Goal: Information Seeking & Learning: Learn about a topic

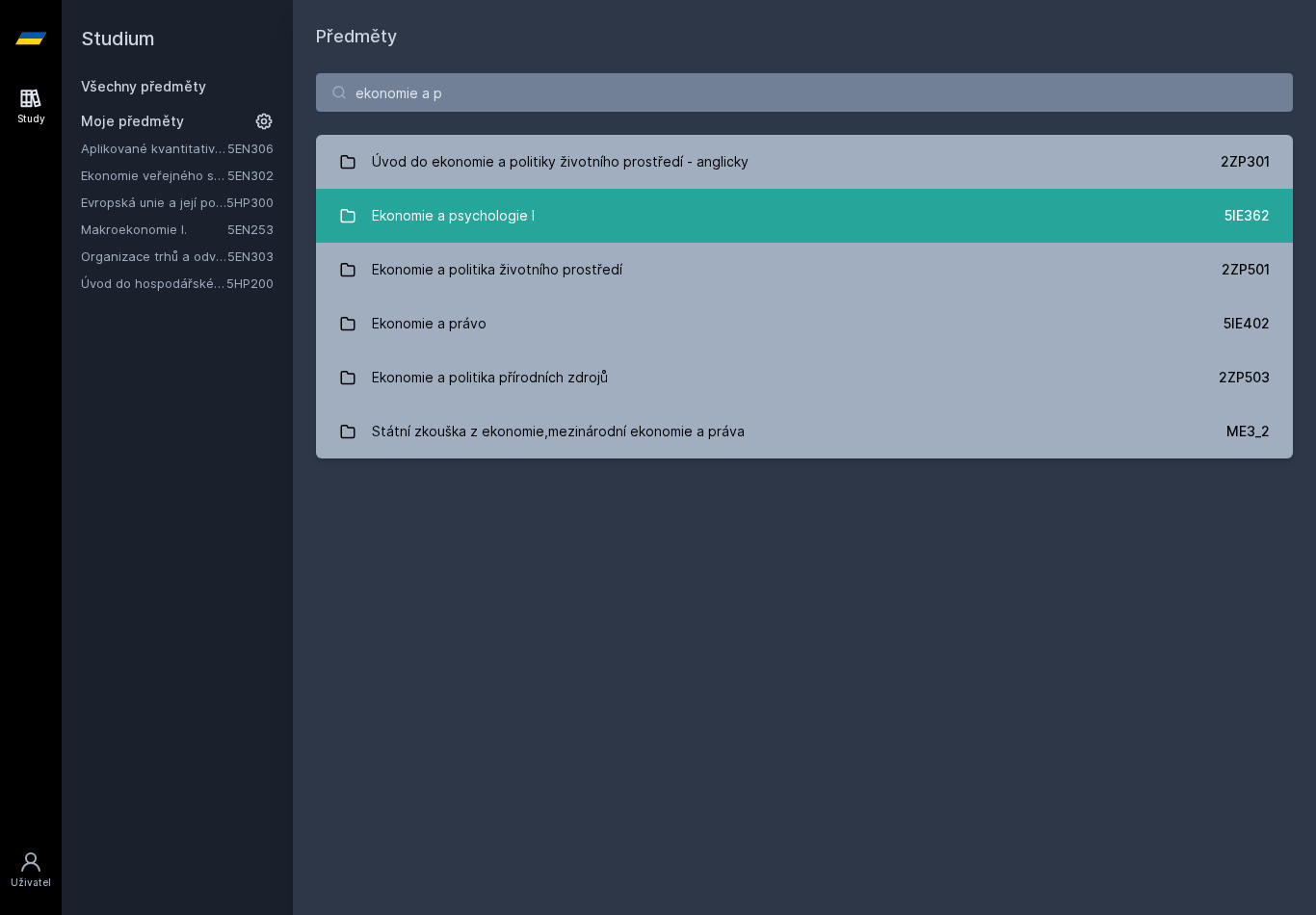
type input "ekonomie a p"
click at [464, 223] on div "Ekonomie a psychologie I" at bounding box center [453, 215] width 163 height 39
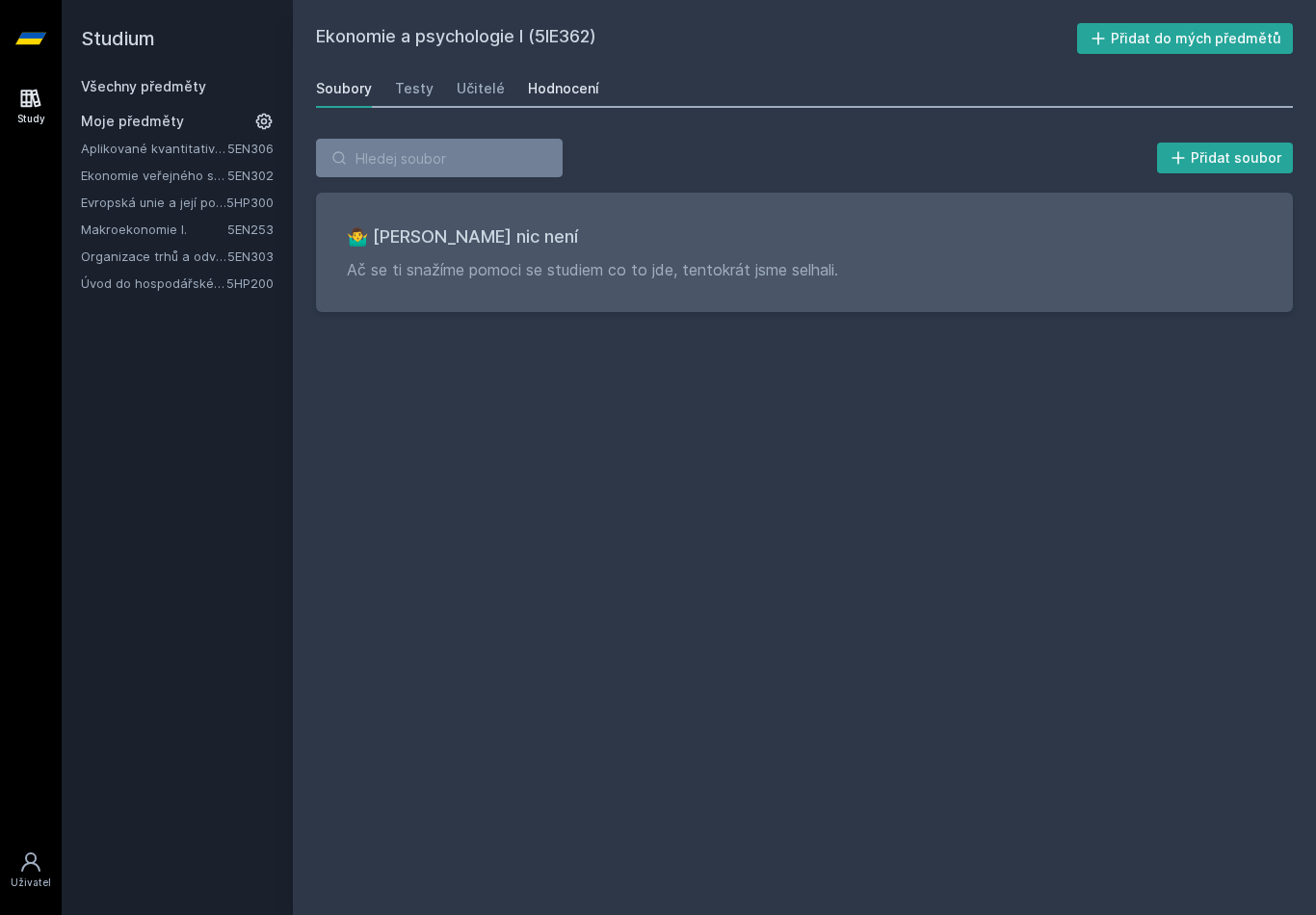
click at [554, 88] on div "Hodnocení" at bounding box center [563, 89] width 72 height 19
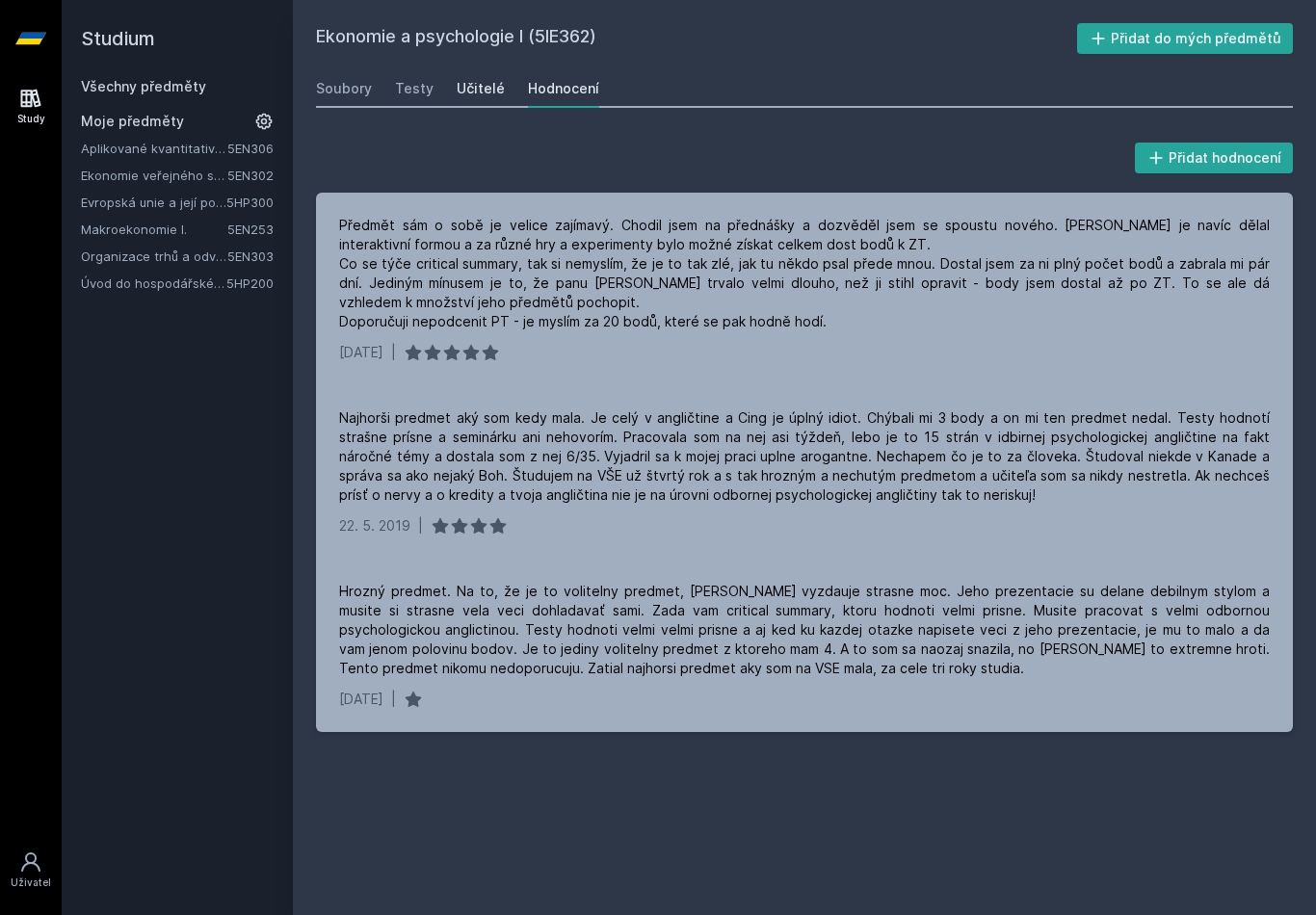
click at [472, 88] on div "Učitelé" at bounding box center [481, 89] width 48 height 19
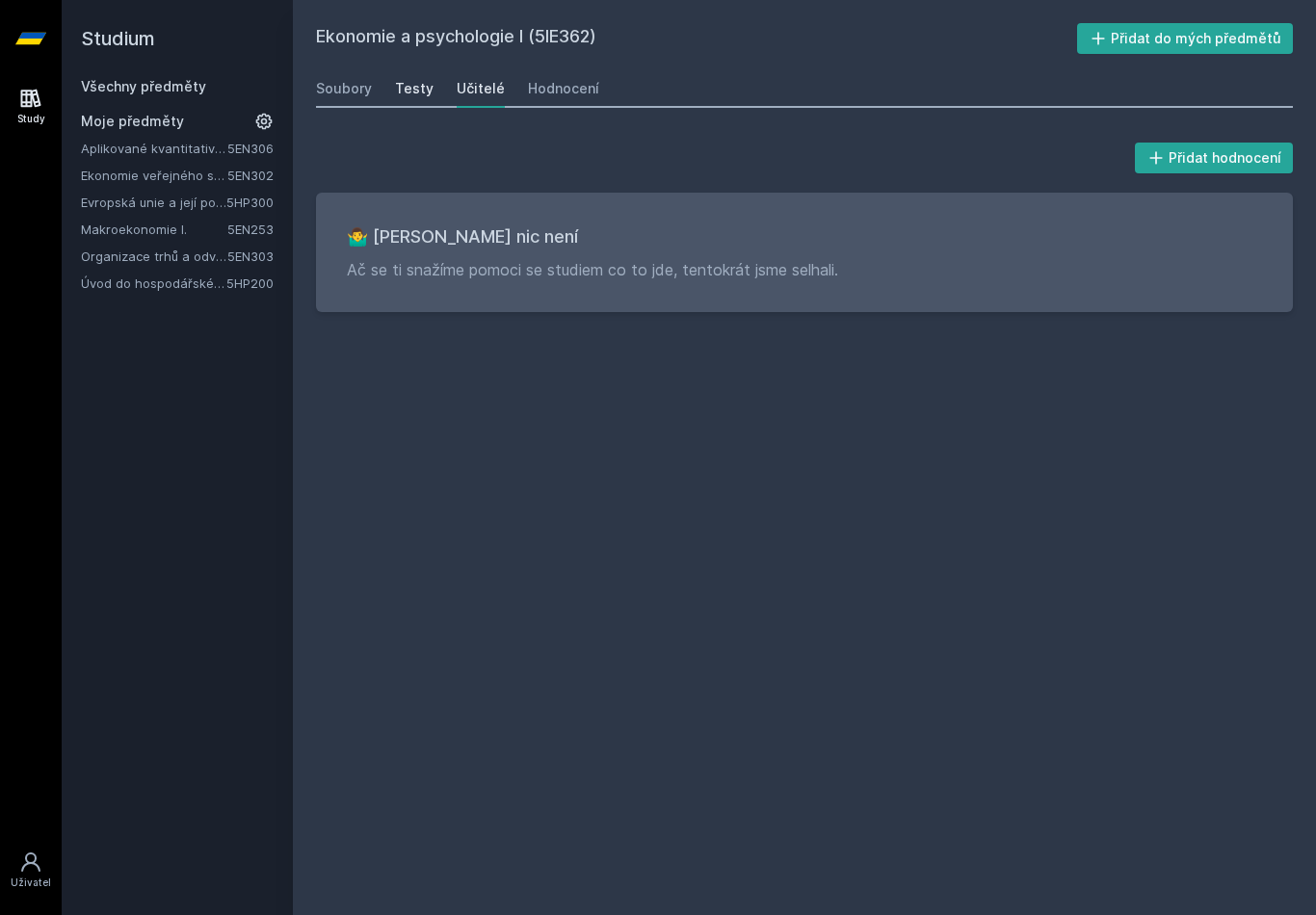
click at [418, 89] on div "Testy" at bounding box center [415, 89] width 39 height 19
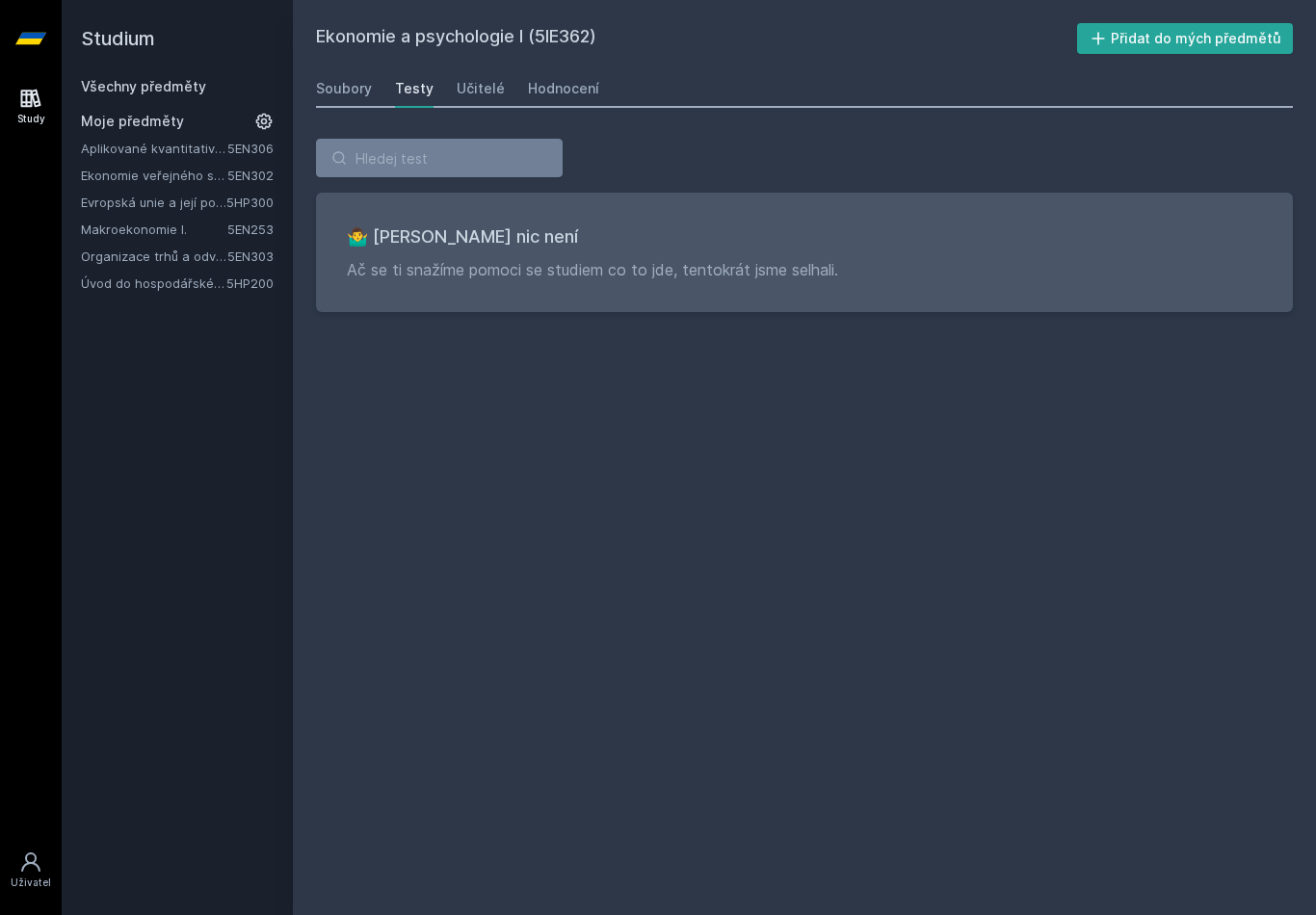
click at [372, 90] on div "Soubory Testy Učitelé Hodnocení" at bounding box center [804, 89] width 977 height 39
click at [342, 100] on link "Soubory" at bounding box center [344, 89] width 56 height 39
click at [532, 82] on div "Hodnocení" at bounding box center [563, 89] width 72 height 19
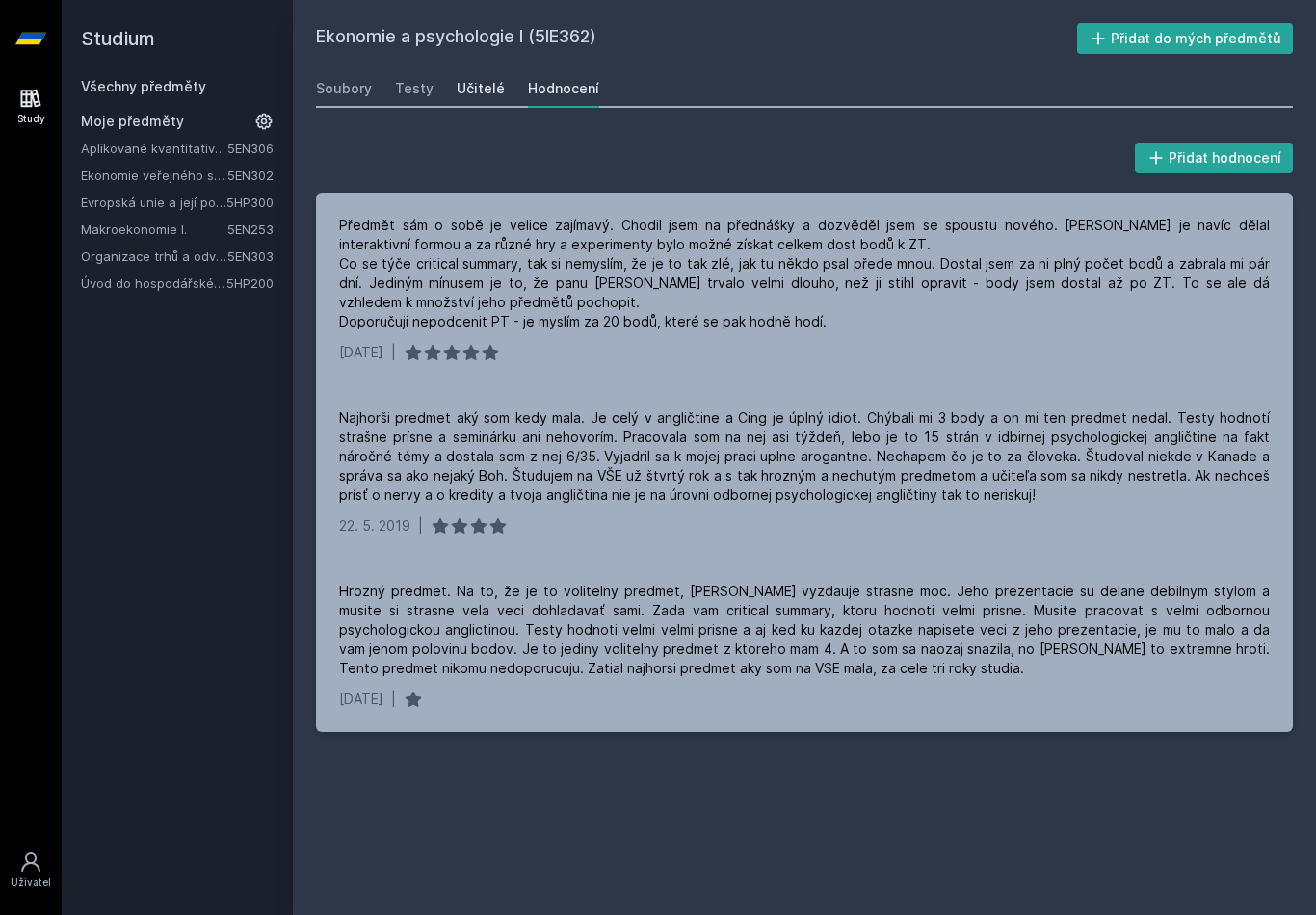
click at [457, 85] on div "Učitelé" at bounding box center [481, 89] width 48 height 19
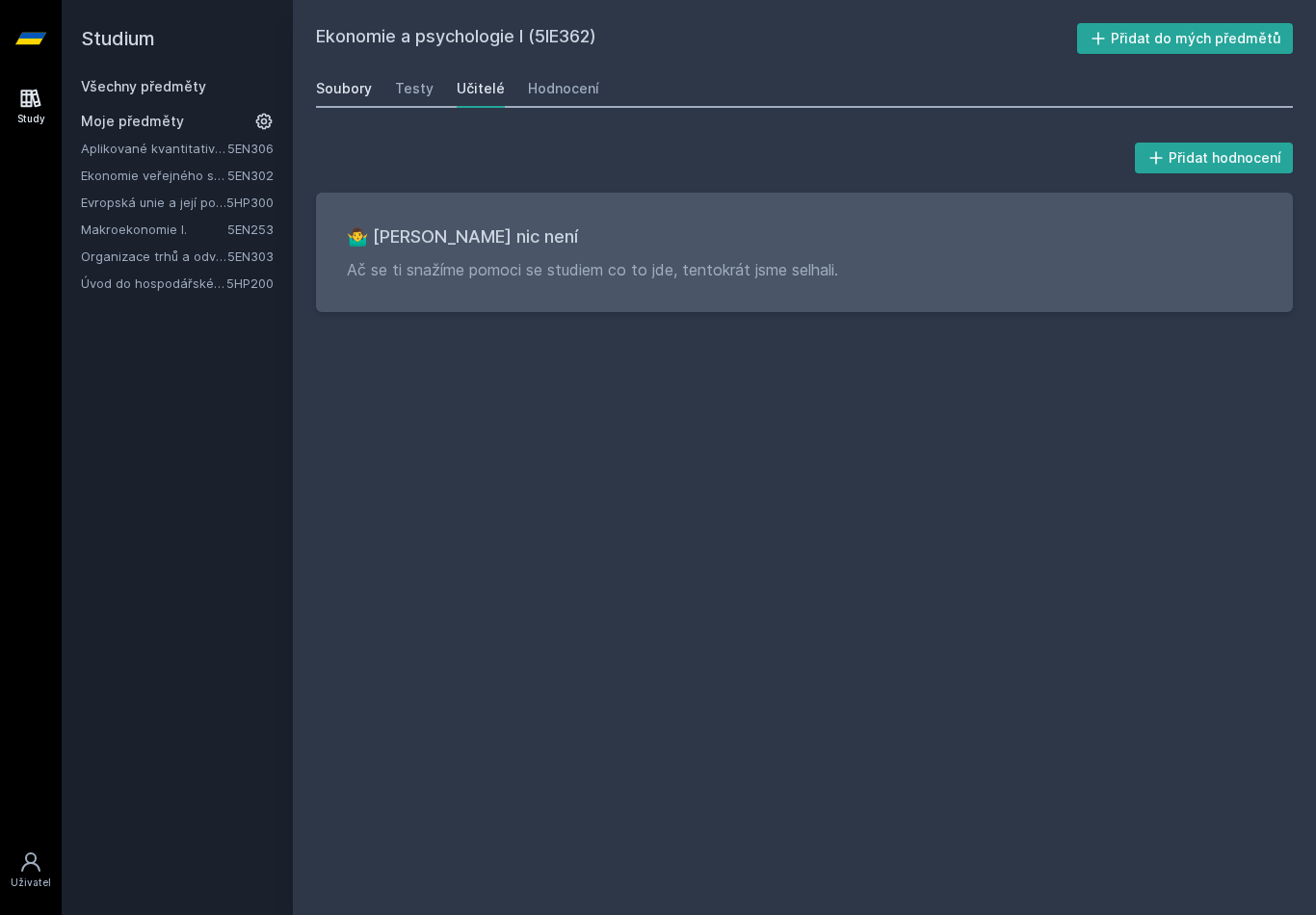
click at [360, 92] on div "Soubory" at bounding box center [344, 89] width 56 height 19
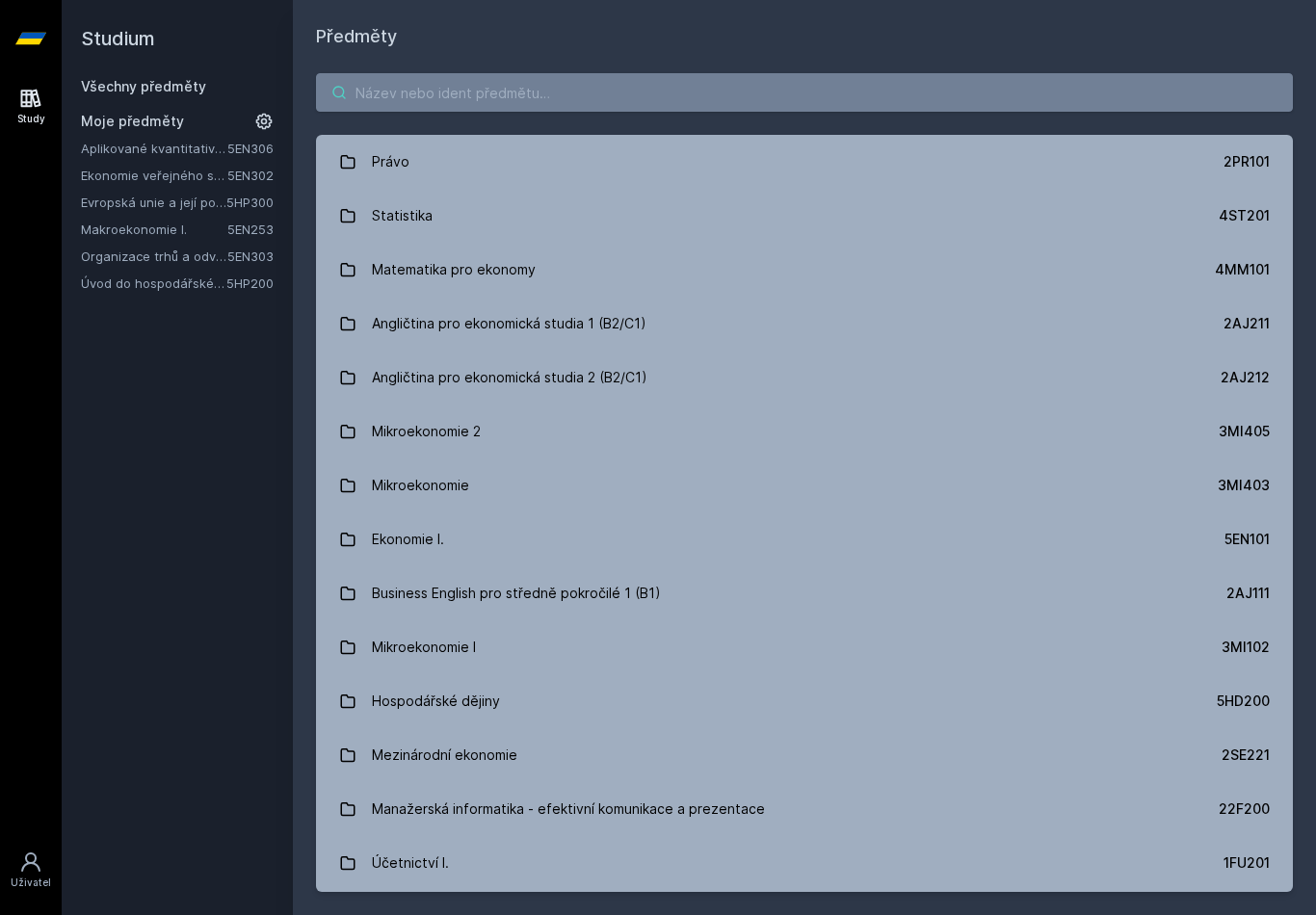
click at [398, 80] on input "search" at bounding box center [804, 93] width 977 height 39
